Goal: Check status

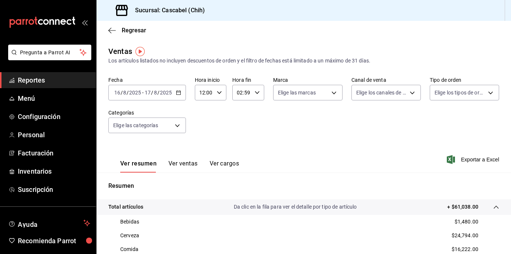
click at [179, 96] on div "[DATE] [DATE] - [DATE] [DATE]" at bounding box center [147, 93] width 78 height 16
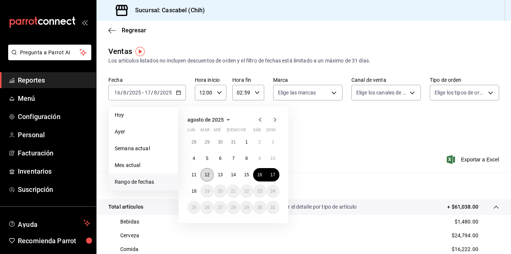
click at [209, 176] on abbr "12" at bounding box center [207, 174] width 5 height 5
click at [195, 189] on abbr "18" at bounding box center [194, 190] width 5 height 5
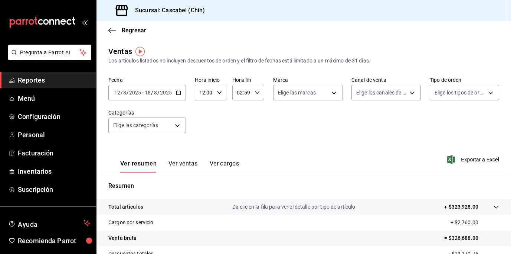
click at [183, 165] on button "Ver ventas" at bounding box center [183, 166] width 29 height 13
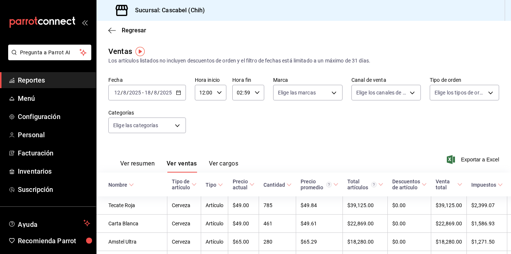
click at [136, 162] on button "Ver resumen" at bounding box center [137, 166] width 35 height 13
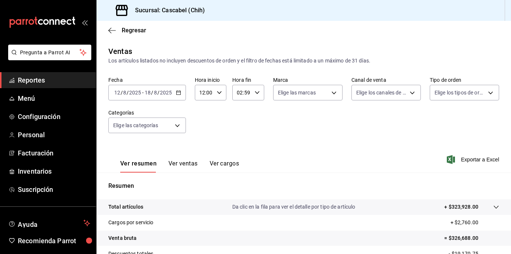
scroll to position [102, 0]
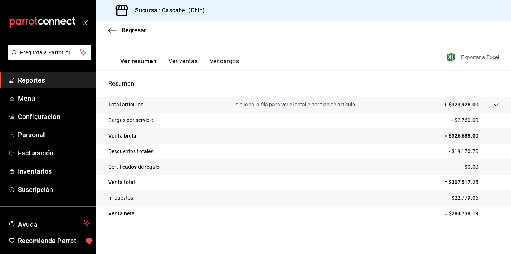
click at [479, 55] on span "Exportar a Excel" at bounding box center [473, 57] width 51 height 9
